Goal: Task Accomplishment & Management: Use online tool/utility

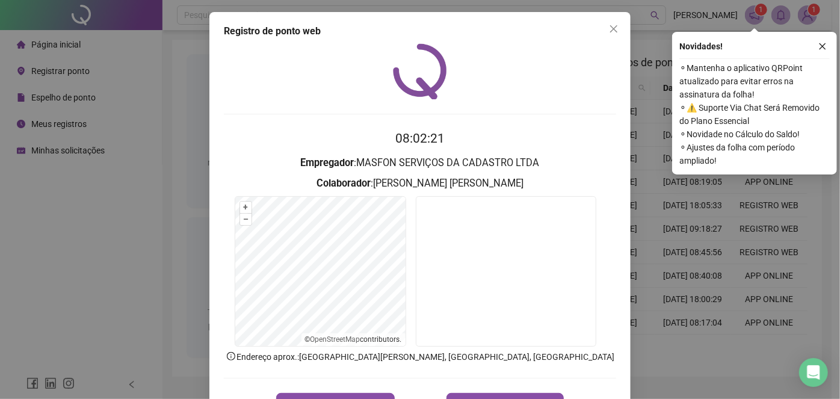
scroll to position [43, 0]
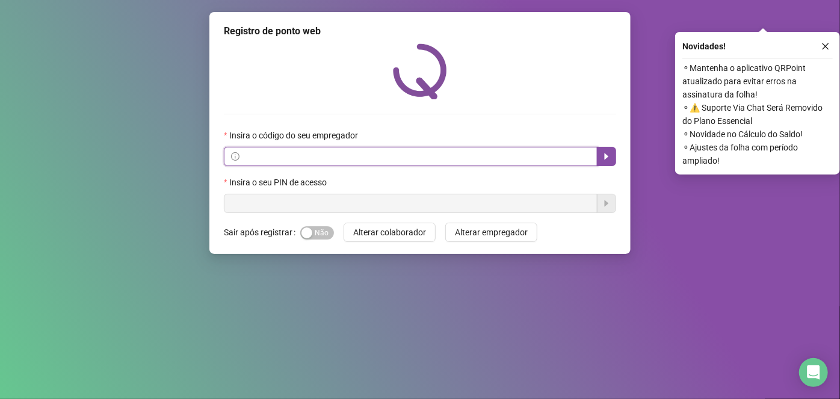
click at [270, 158] on input "text" at bounding box center [416, 156] width 349 height 13
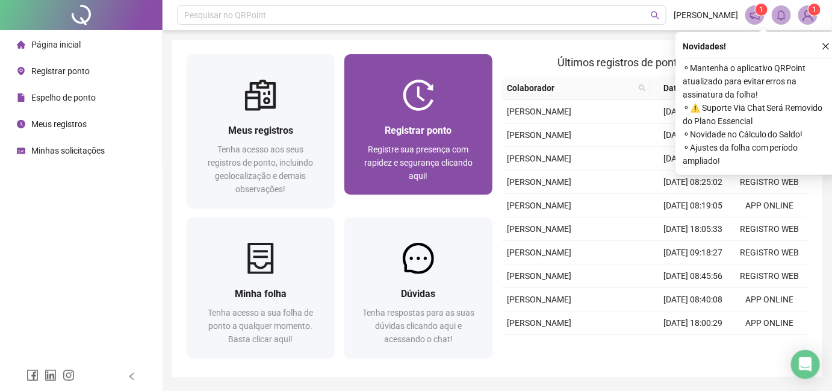
click at [443, 135] on span "Registrar ponto" at bounding box center [418, 130] width 67 height 11
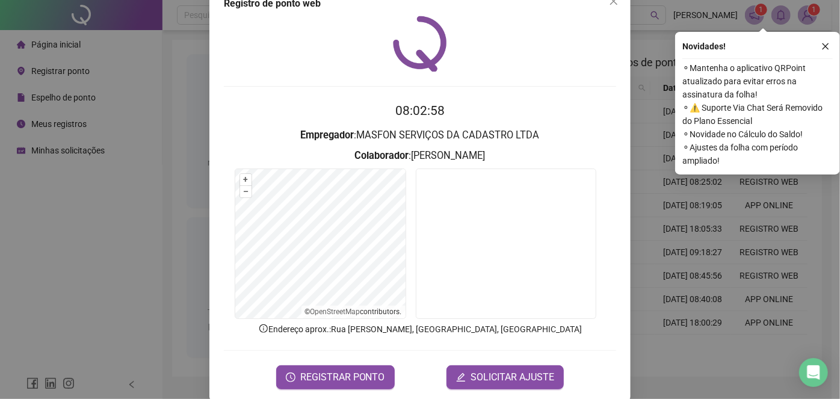
scroll to position [43, 0]
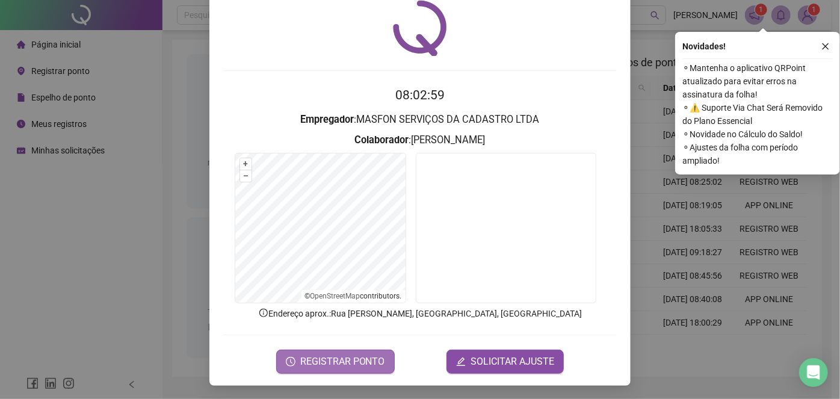
click at [335, 358] on span "REGISTRAR PONTO" at bounding box center [342, 362] width 85 height 14
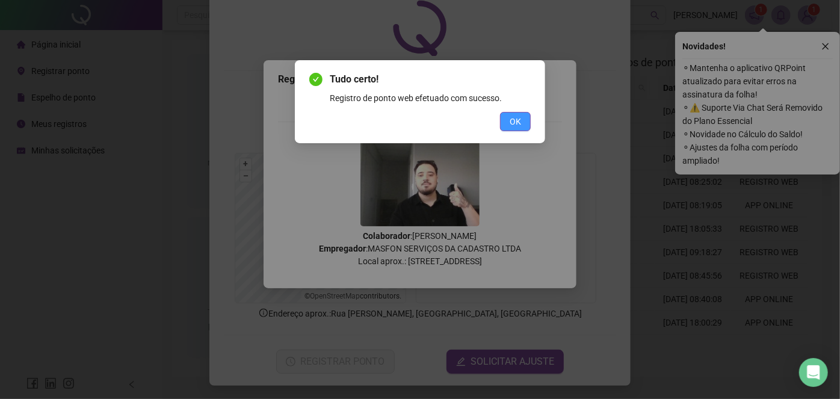
click at [525, 122] on button "OK" at bounding box center [515, 121] width 31 height 19
